Goal: Information Seeking & Learning: Find contact information

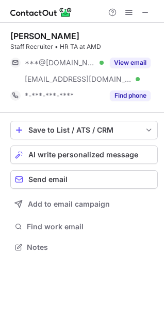
scroll to position [240, 164]
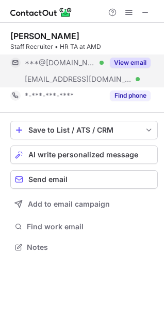
click at [125, 64] on button "View email" at bounding box center [130, 63] width 41 height 10
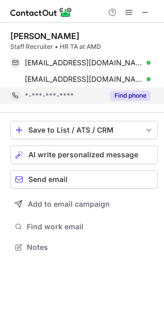
click at [122, 95] on button "Find phone" at bounding box center [130, 96] width 41 height 10
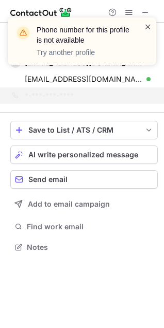
click at [151, 26] on span at bounding box center [148, 27] width 8 height 10
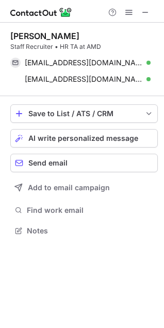
scroll to position [223, 164]
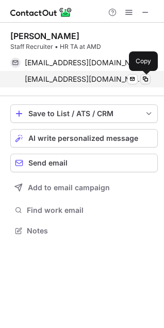
click at [145, 81] on span at bounding box center [145, 79] width 8 height 8
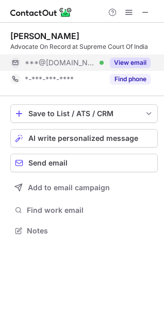
scroll to position [223, 164]
click at [120, 59] on button "View email" at bounding box center [130, 63] width 41 height 10
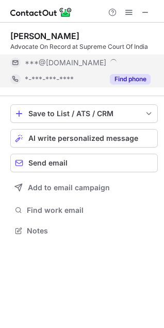
scroll to position [240, 164]
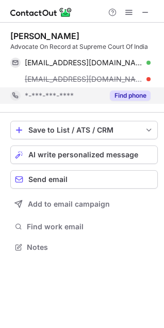
click at [122, 93] on button "Find phone" at bounding box center [130, 96] width 41 height 10
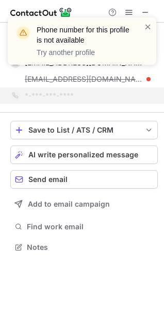
click at [152, 25] on div "Phone number for this profile is not available Try another profile" at bounding box center [82, 40] width 148 height 47
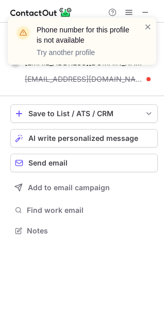
scroll to position [223, 164]
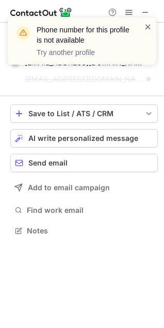
click at [148, 28] on span at bounding box center [148, 27] width 8 height 10
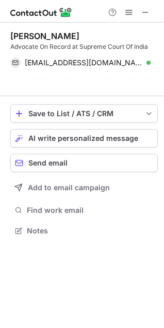
scroll to position [207, 164]
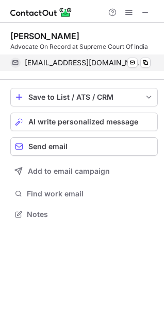
click at [83, 62] on span "tungesh@gmail.com" at bounding box center [84, 62] width 118 height 9
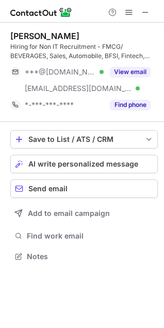
scroll to position [249, 164]
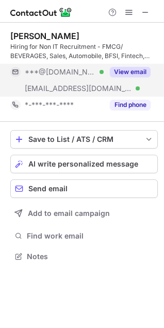
click at [134, 75] on button "View email" at bounding box center [130, 72] width 41 height 10
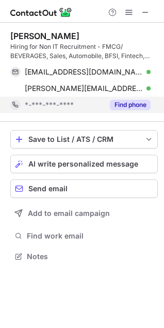
drag, startPoint x: 133, startPoint y: 104, endPoint x: 133, endPoint y: 98, distance: 5.7
click at [133, 104] on button "Find phone" at bounding box center [130, 105] width 41 height 10
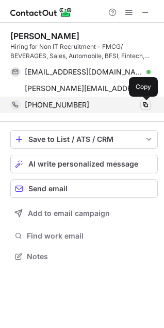
click at [145, 105] on span at bounding box center [145, 105] width 8 height 8
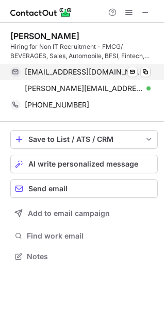
click at [91, 71] on span "choprabhumika6@gmail.com" at bounding box center [84, 71] width 118 height 9
